Goal: Transaction & Acquisition: Purchase product/service

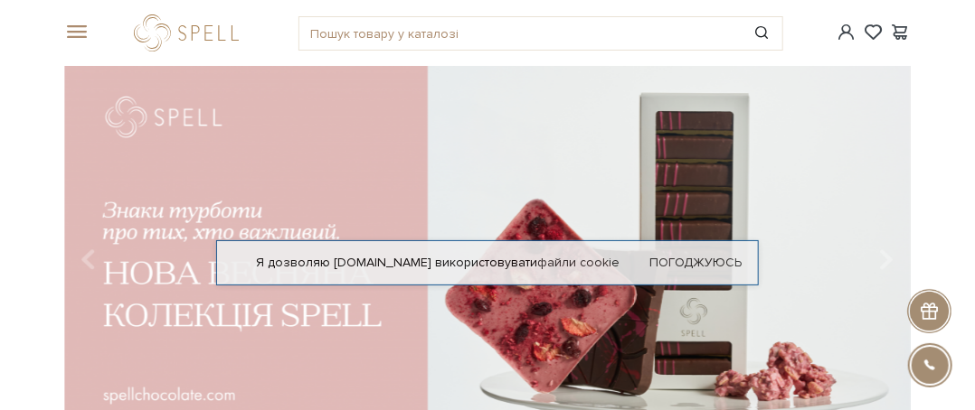
click at [72, 28] on span at bounding box center [73, 32] width 18 height 16
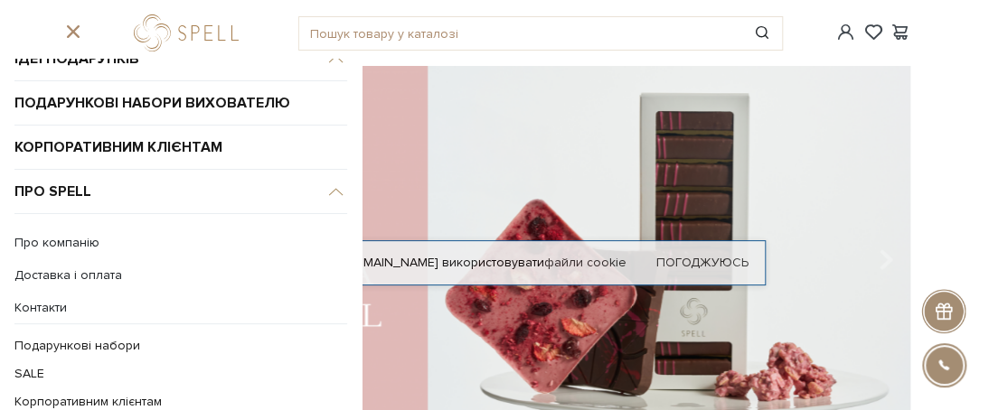
scroll to position [181, 0]
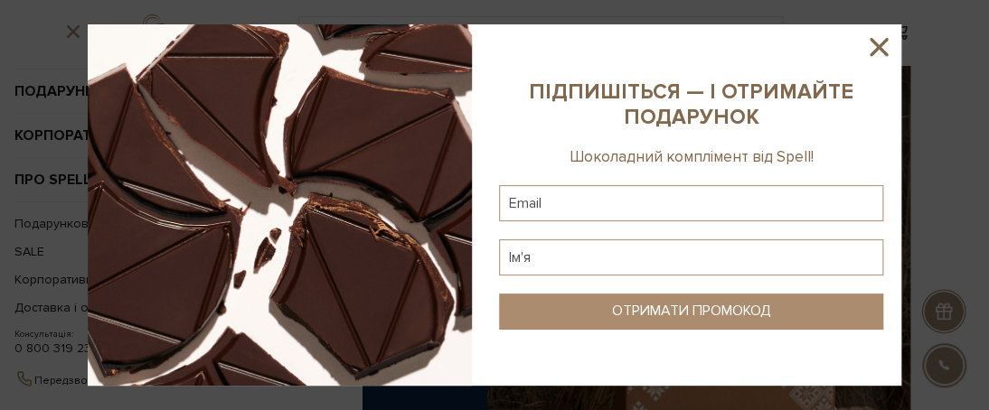
click at [882, 44] on icon at bounding box center [879, 47] width 18 height 18
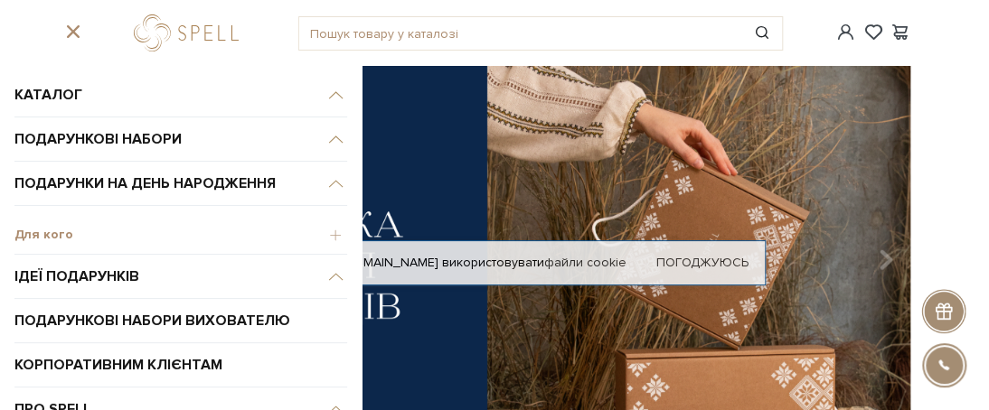
scroll to position [0, 0]
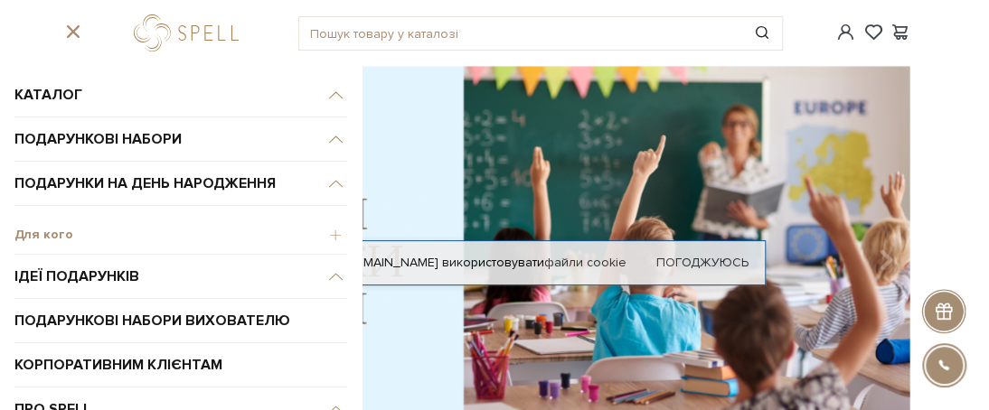
click at [322, 231] on span "Для кого" at bounding box center [180, 235] width 333 height 16
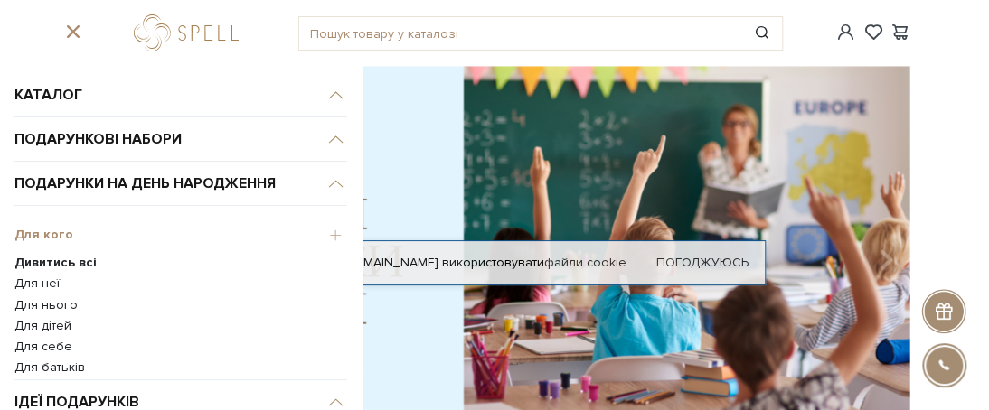
click at [47, 288] on link "Для неї" at bounding box center [180, 284] width 333 height 16
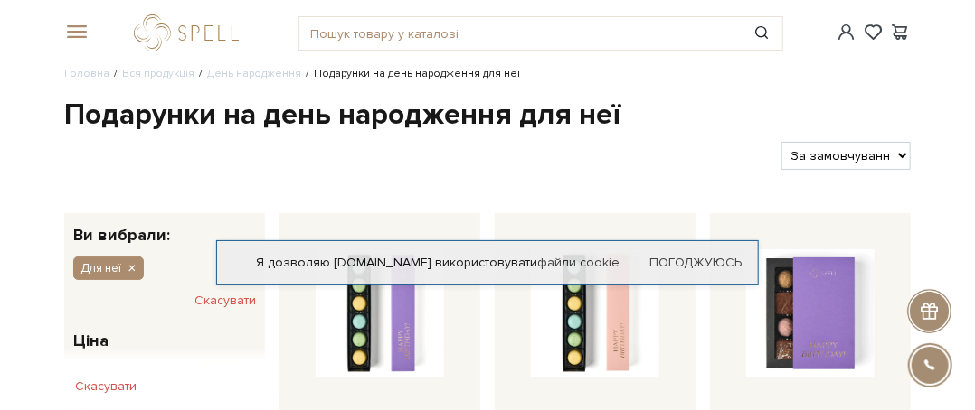
click at [76, 35] on span at bounding box center [73, 32] width 18 height 16
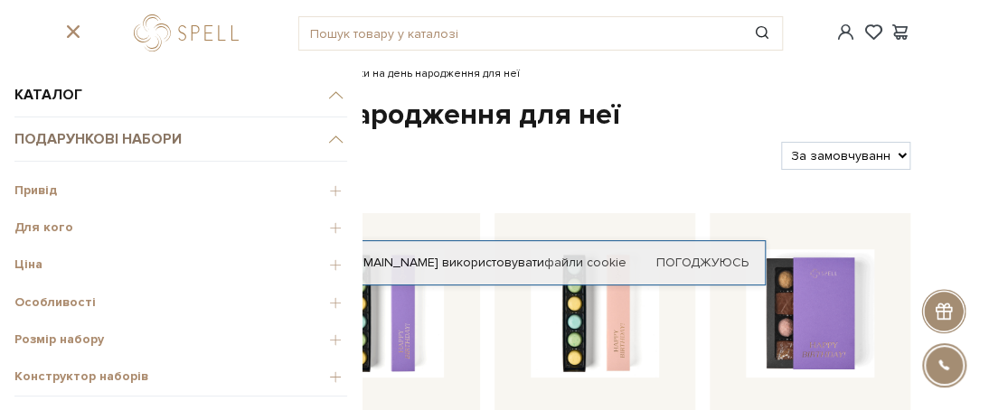
click at [90, 142] on link "Подарункові набори" at bounding box center [180, 140] width 333 height 44
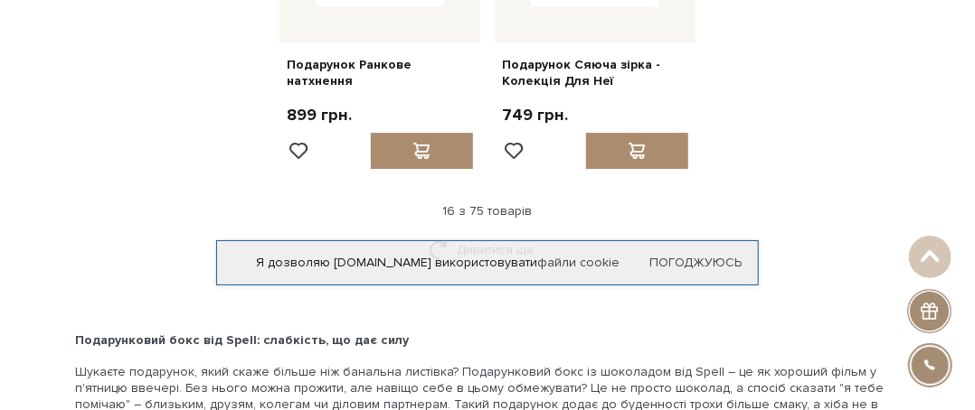
scroll to position [2260, 0]
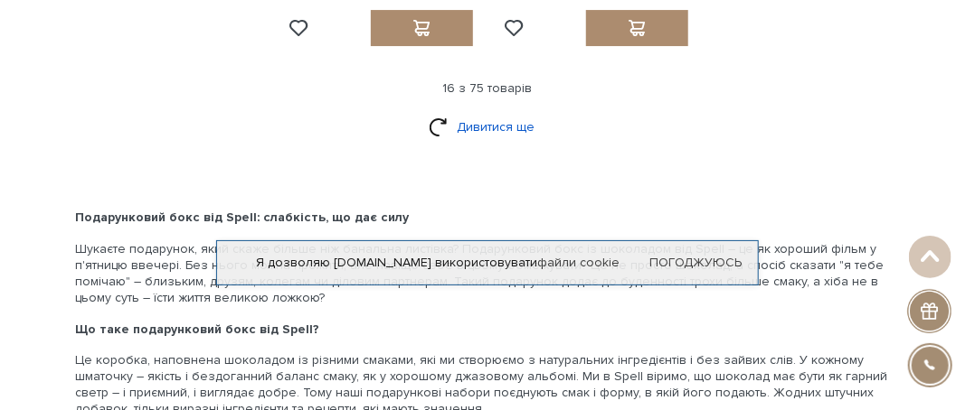
click at [479, 119] on link "Дивитися ще" at bounding box center [488, 127] width 118 height 32
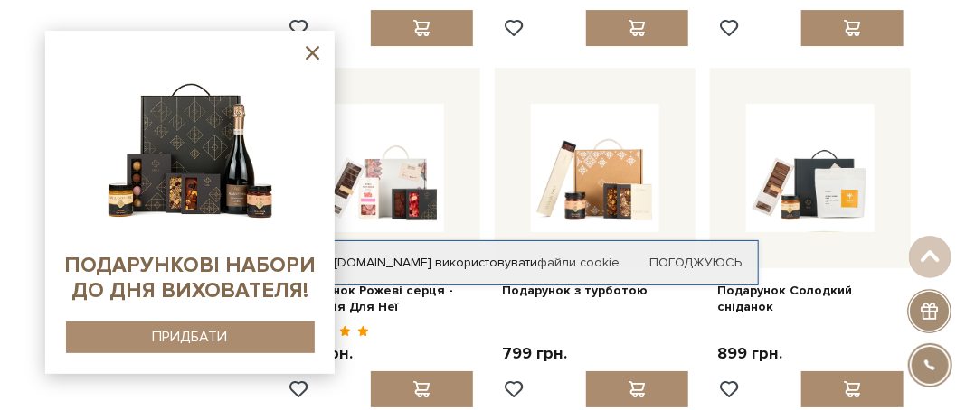
click at [313, 56] on icon at bounding box center [312, 53] width 23 height 23
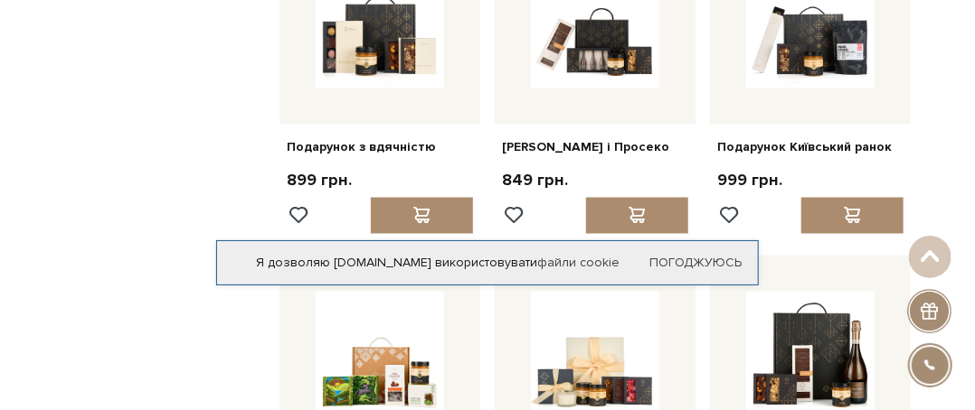
scroll to position [3436, 0]
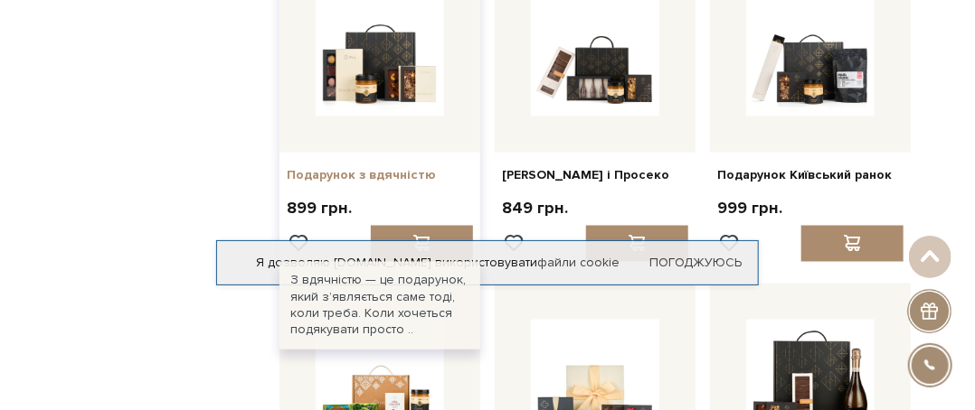
click at [378, 167] on link "Подарунок з вдячністю" at bounding box center [380, 175] width 186 height 16
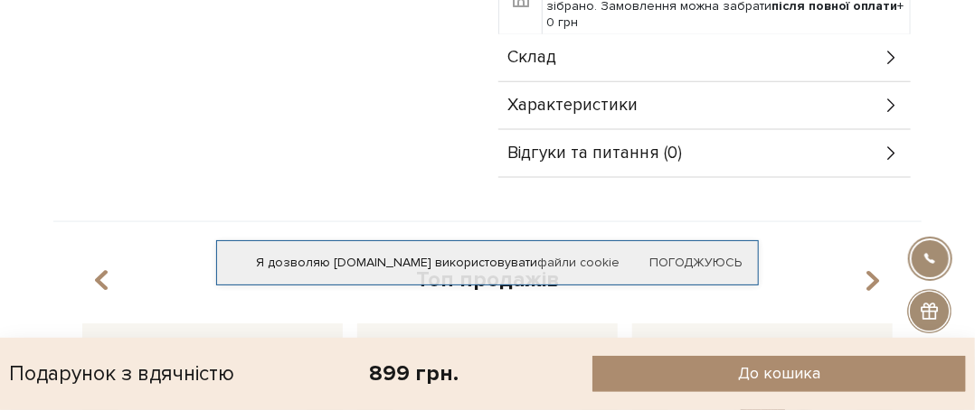
scroll to position [814, 0]
click at [553, 115] on div "Характеристики" at bounding box center [704, 105] width 412 height 47
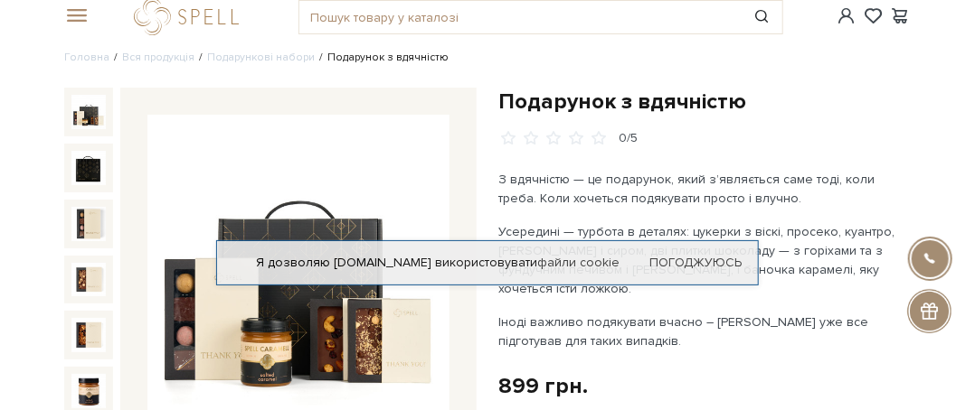
scroll to position [0, 0]
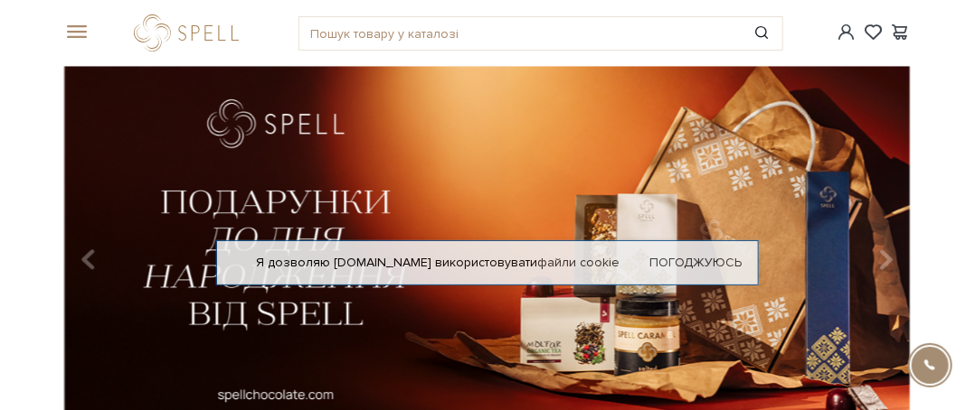
click at [82, 33] on span at bounding box center [73, 32] width 18 height 16
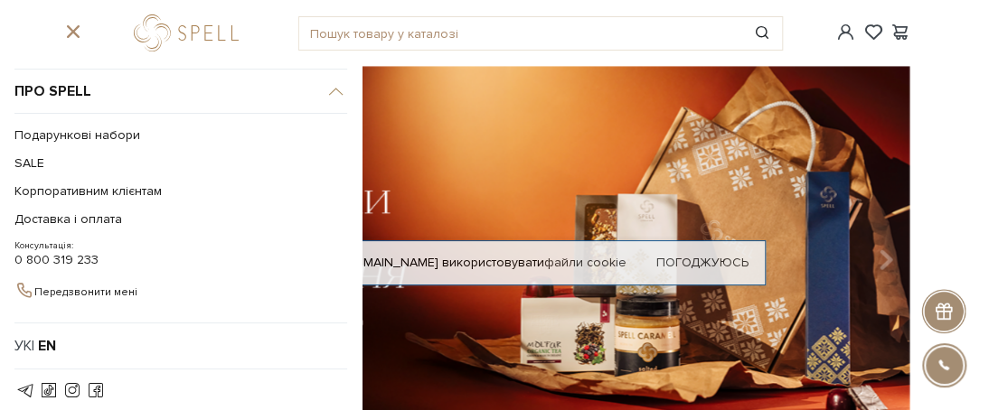
scroll to position [269, 0]
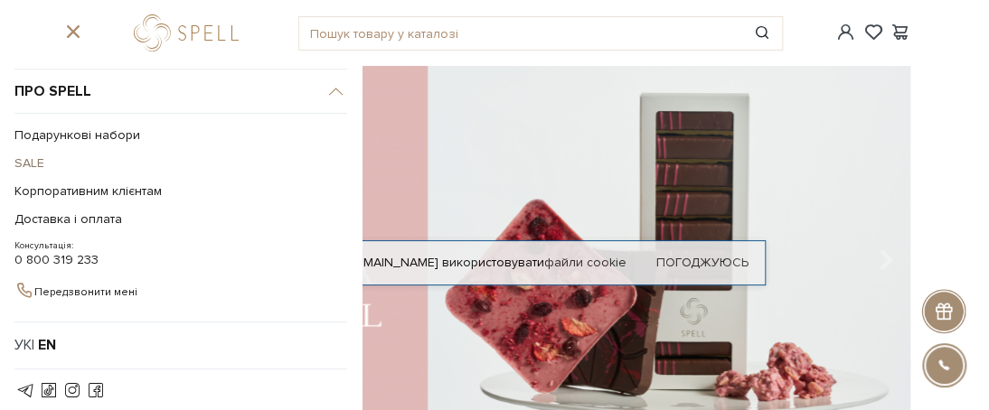
click at [34, 159] on link "SALE" at bounding box center [176, 163] width 324 height 28
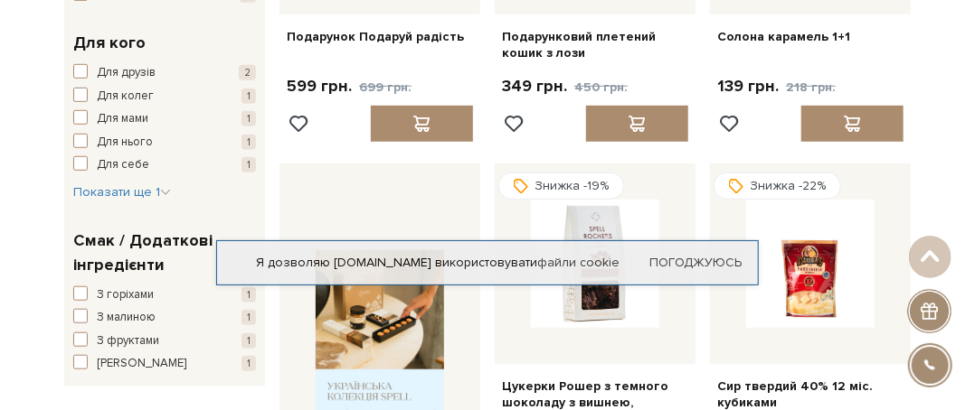
scroll to position [362, 0]
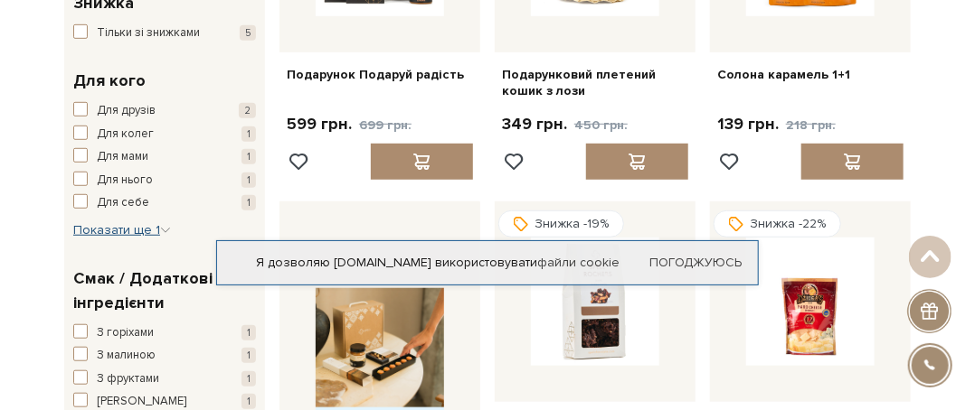
click at [116, 234] on span "Показати ще 1" at bounding box center [122, 229] width 98 height 15
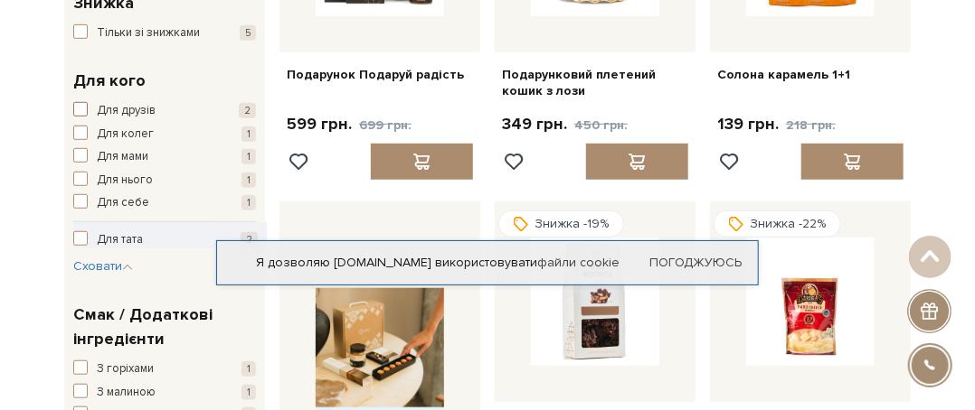
click at [78, 111] on span "button" at bounding box center [80, 109] width 14 height 14
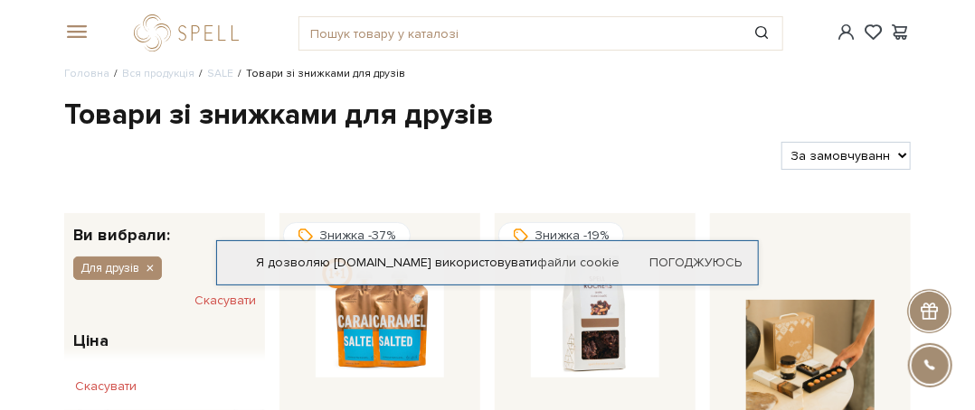
click at [78, 35] on span at bounding box center [73, 32] width 18 height 16
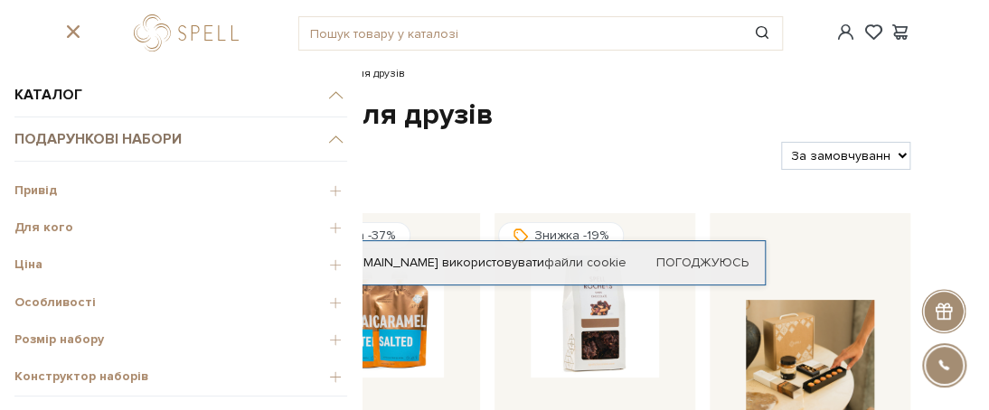
click at [61, 140] on link "Подарункові набори" at bounding box center [180, 140] width 333 height 44
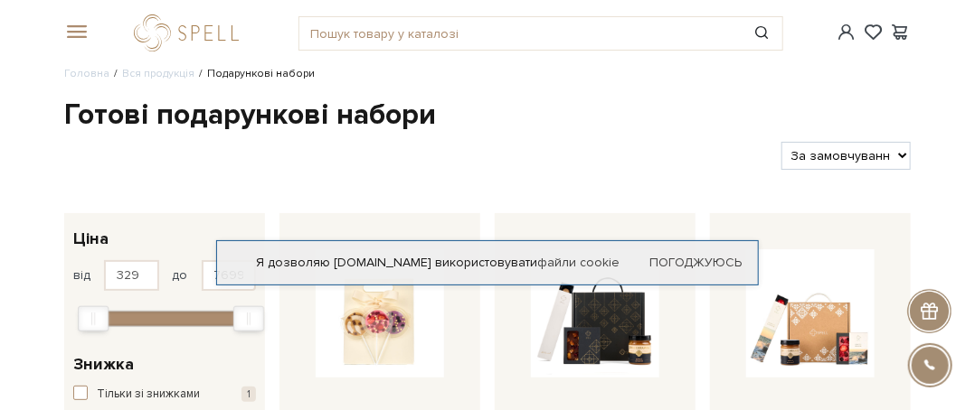
click at [75, 36] on span at bounding box center [73, 32] width 18 height 16
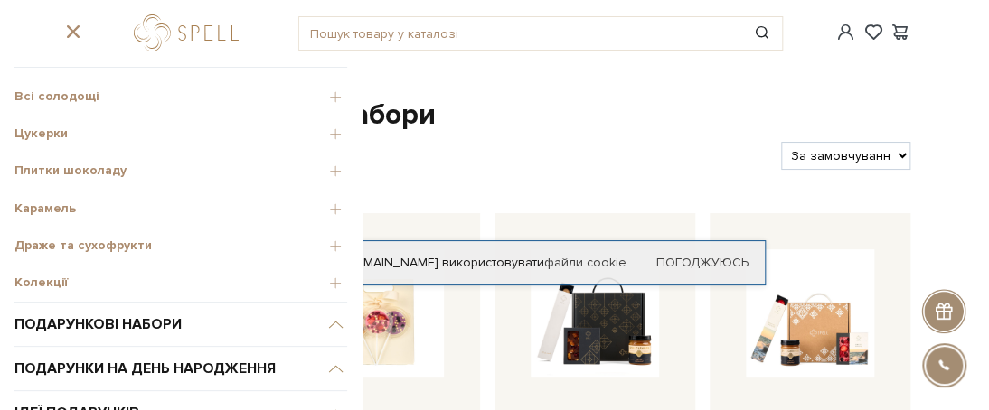
scroll to position [90, 0]
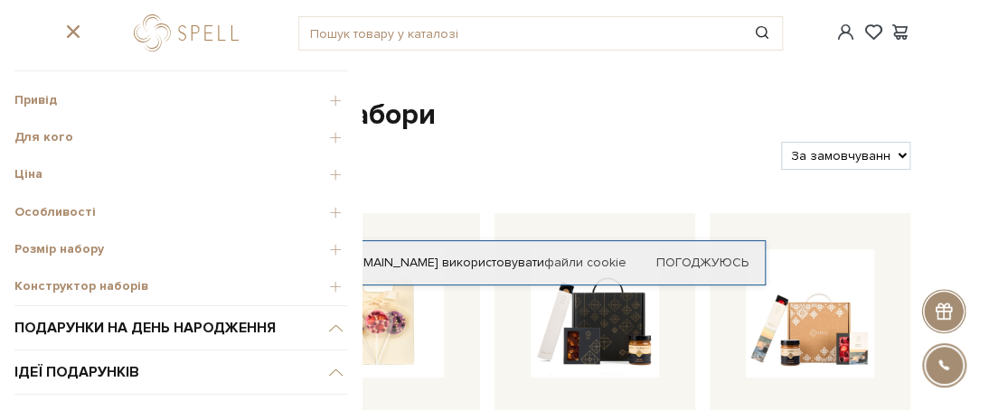
click at [59, 99] on span "Привід" at bounding box center [180, 100] width 333 height 16
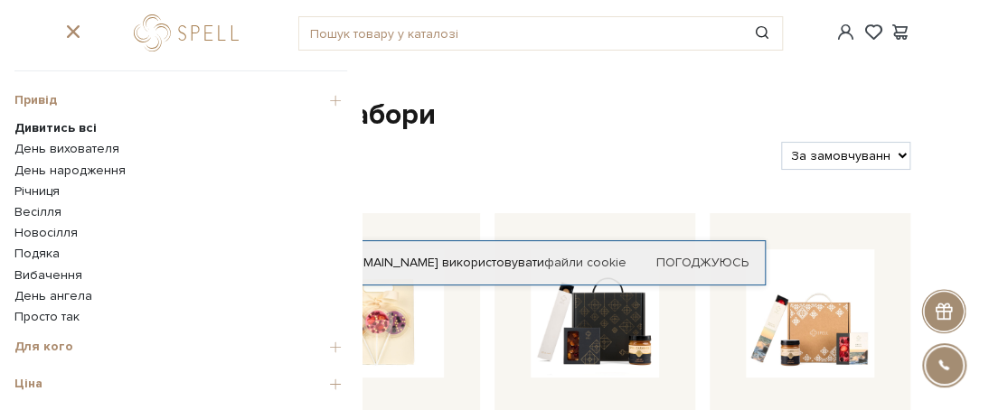
click at [64, 166] on link "День народження" at bounding box center [180, 171] width 333 height 16
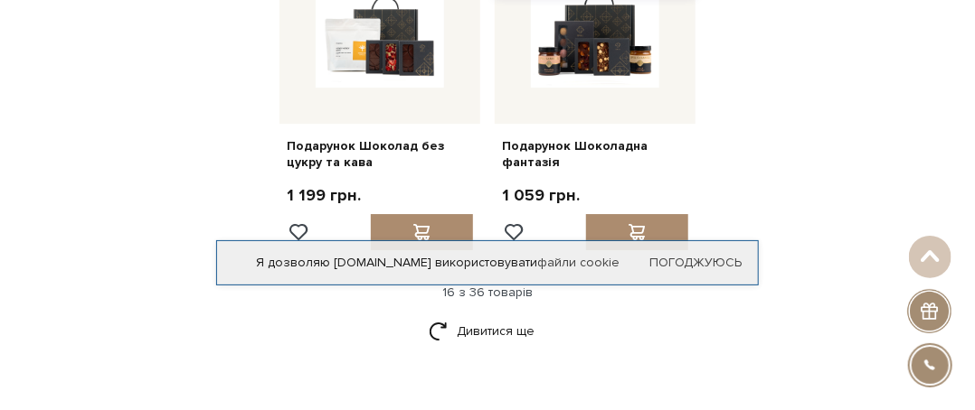
scroll to position [2079, 0]
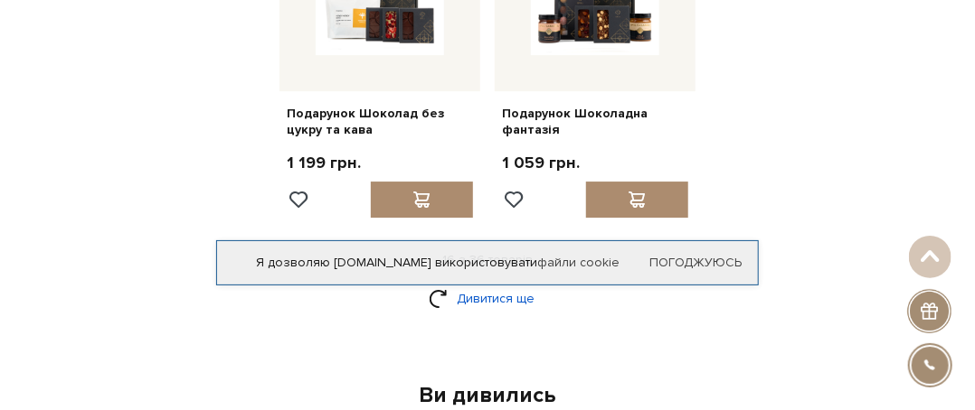
click at [457, 293] on link "Дивитися ще" at bounding box center [488, 299] width 118 height 32
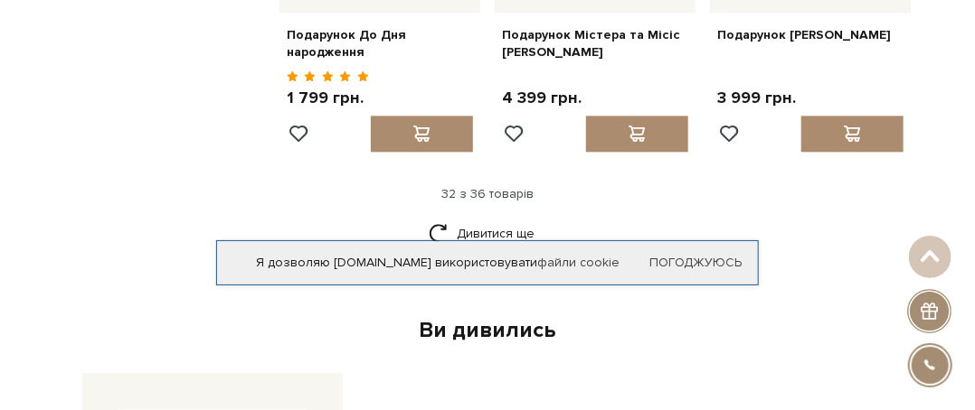
scroll to position [3978, 0]
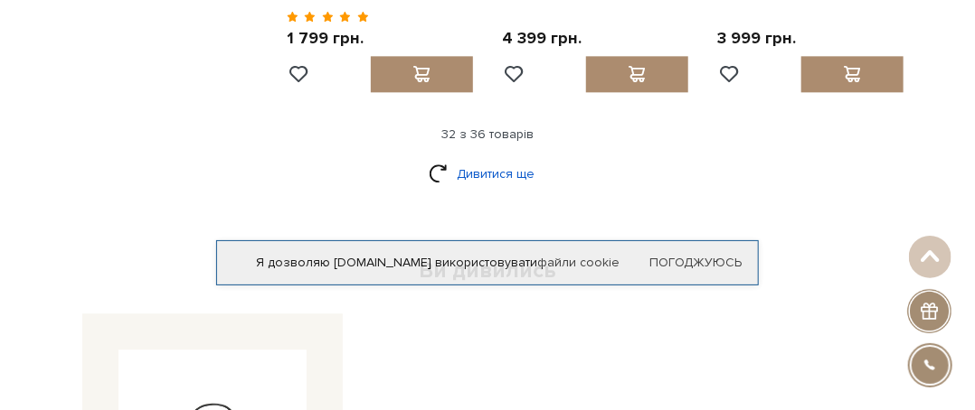
click at [474, 158] on link "Дивитися ще" at bounding box center [488, 174] width 118 height 32
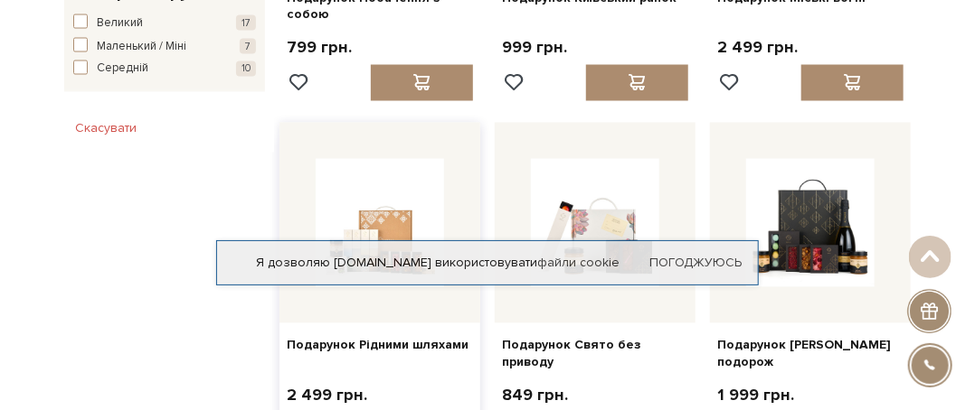
scroll to position [995, 0]
